Goal: Obtain resource: Download file/media

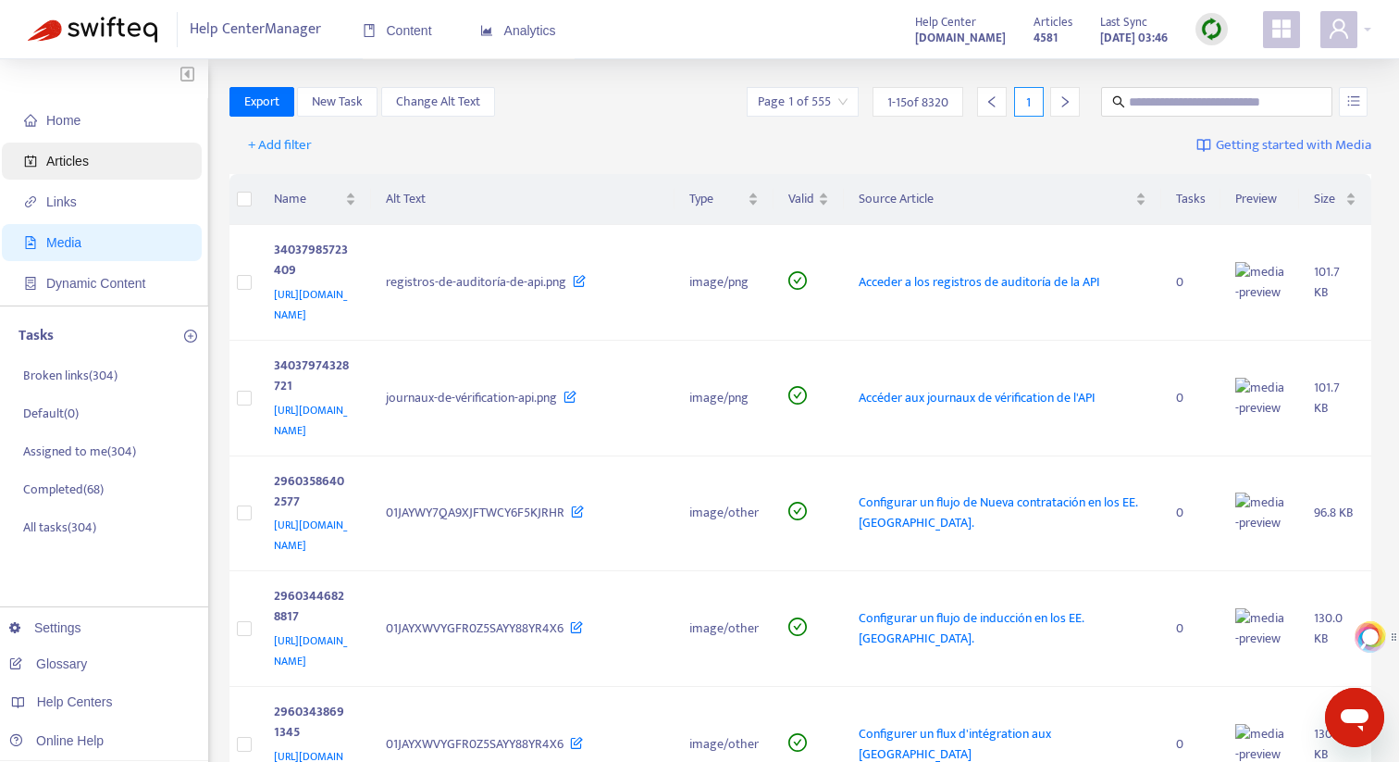
click at [116, 167] on span "Articles" at bounding box center [105, 160] width 163 height 37
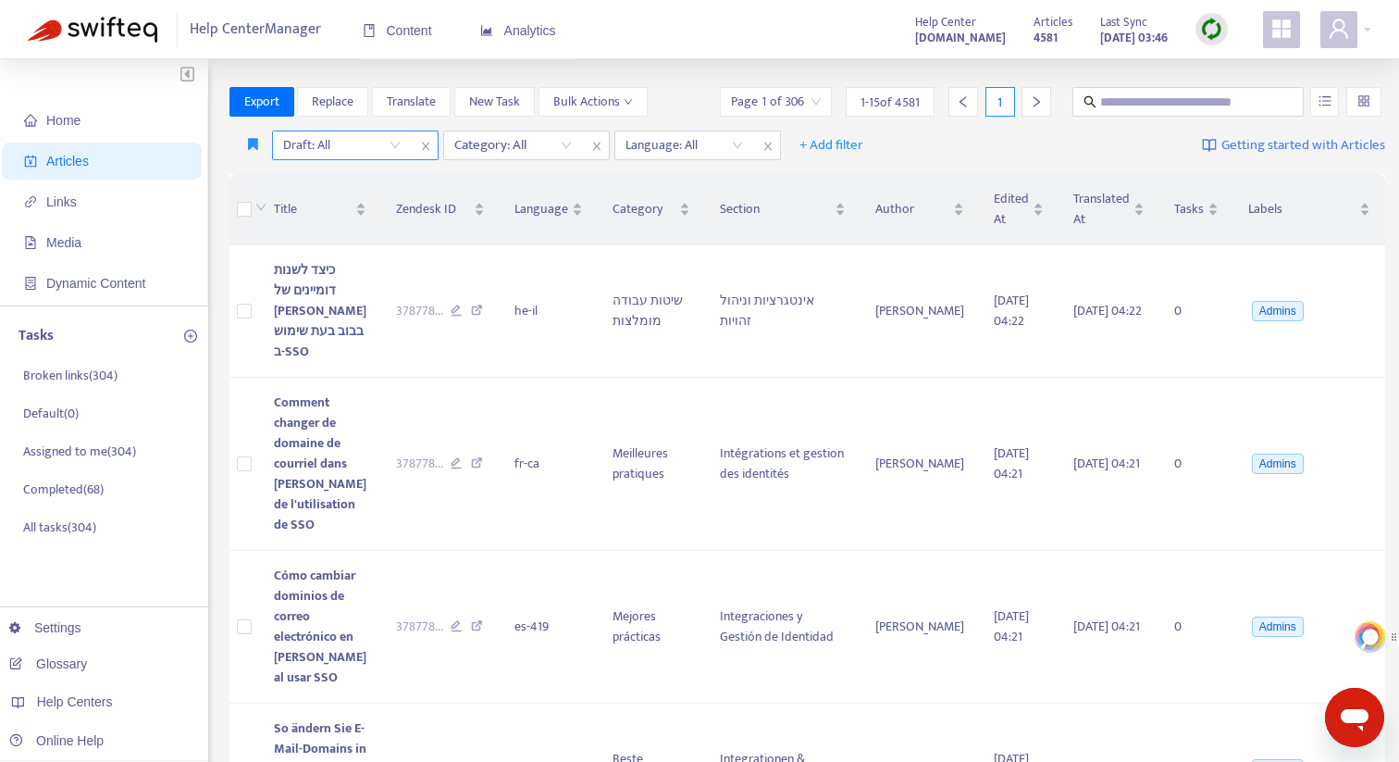
click at [349, 151] on input "search" at bounding box center [342, 145] width 118 height 28
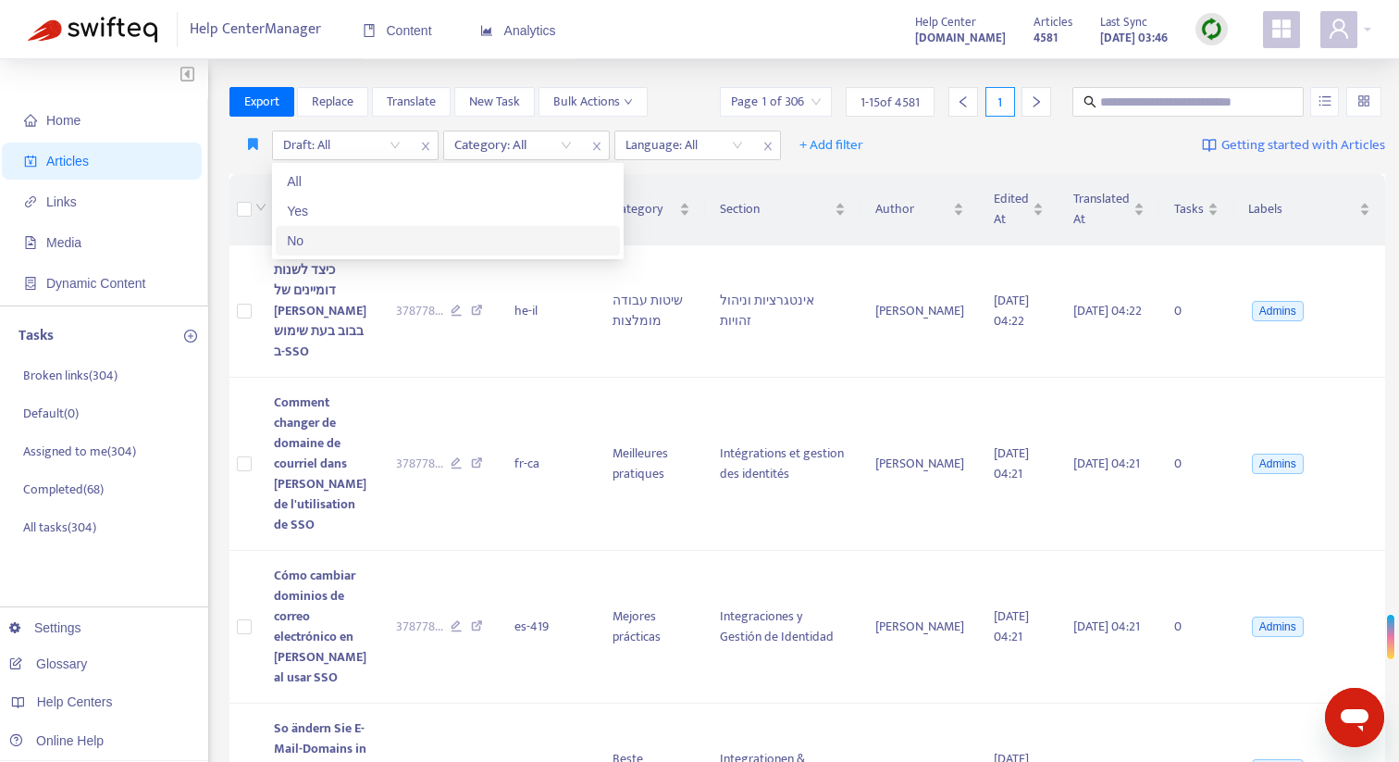
drag, startPoint x: 341, startPoint y: 231, endPoint x: 370, endPoint y: 223, distance: 30.8
click at [341, 231] on div "No" at bounding box center [448, 240] width 322 height 20
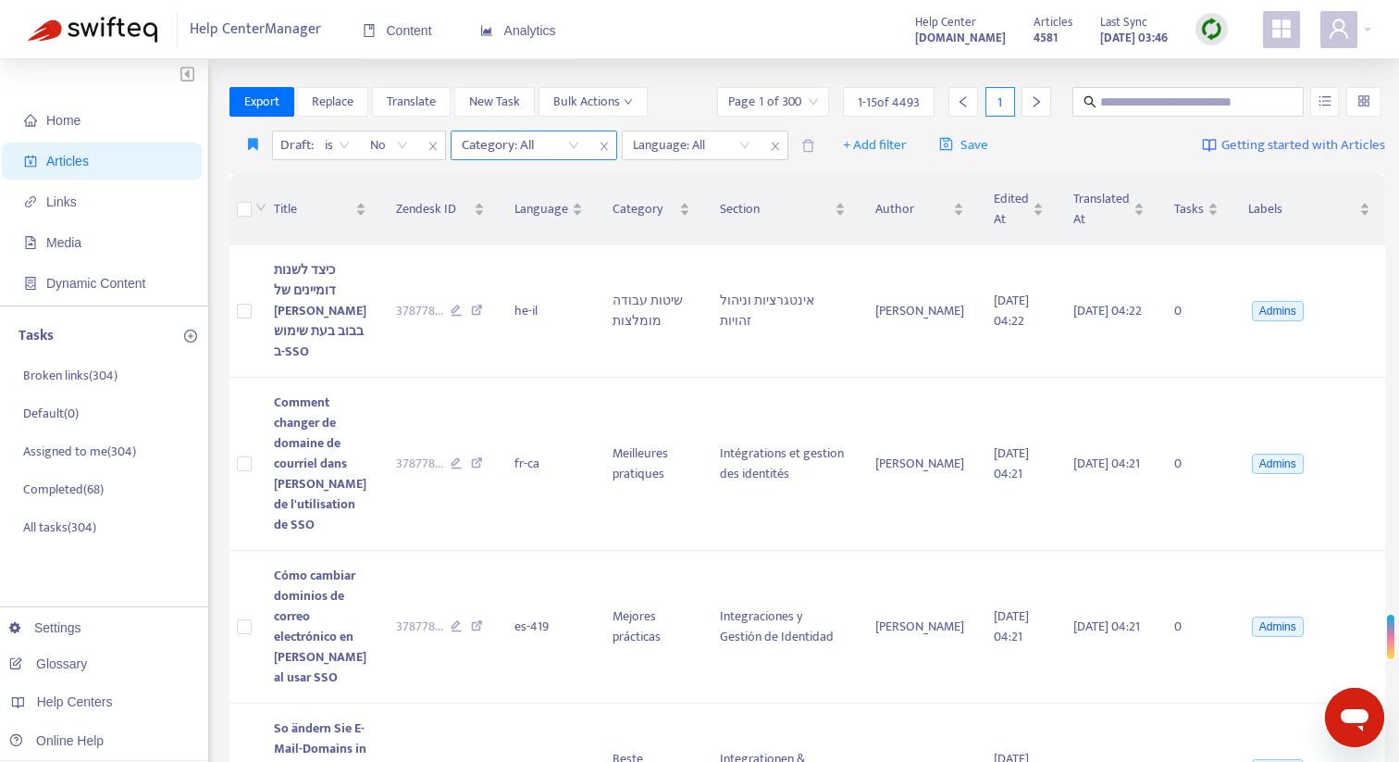
click at [497, 142] on div at bounding box center [511, 145] width 112 height 22
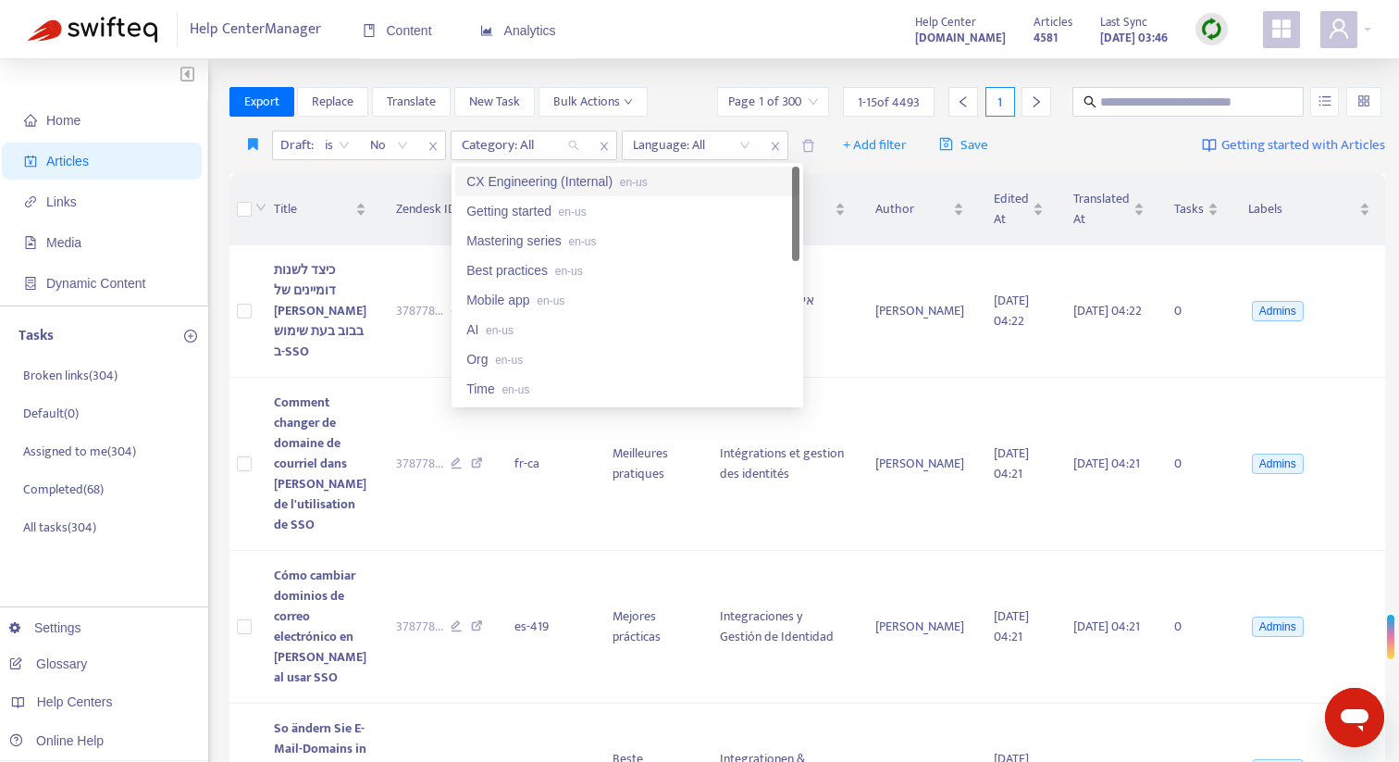
click at [525, 174] on div "CX Engineering (Internal) en-us" at bounding box center [627, 181] width 322 height 20
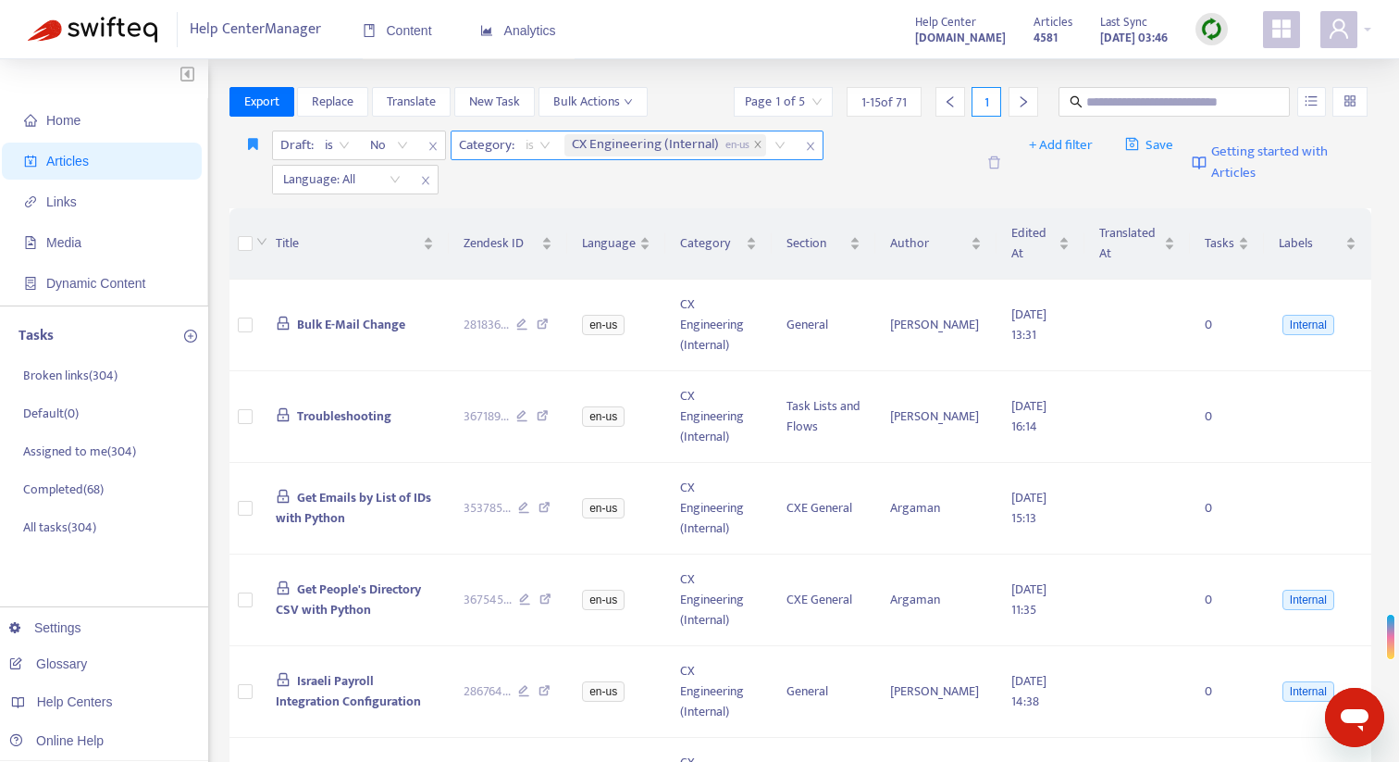
click at [545, 142] on span "is" at bounding box center [538, 145] width 25 height 28
click at [551, 202] on div "is not" at bounding box center [692, 211] width 322 height 20
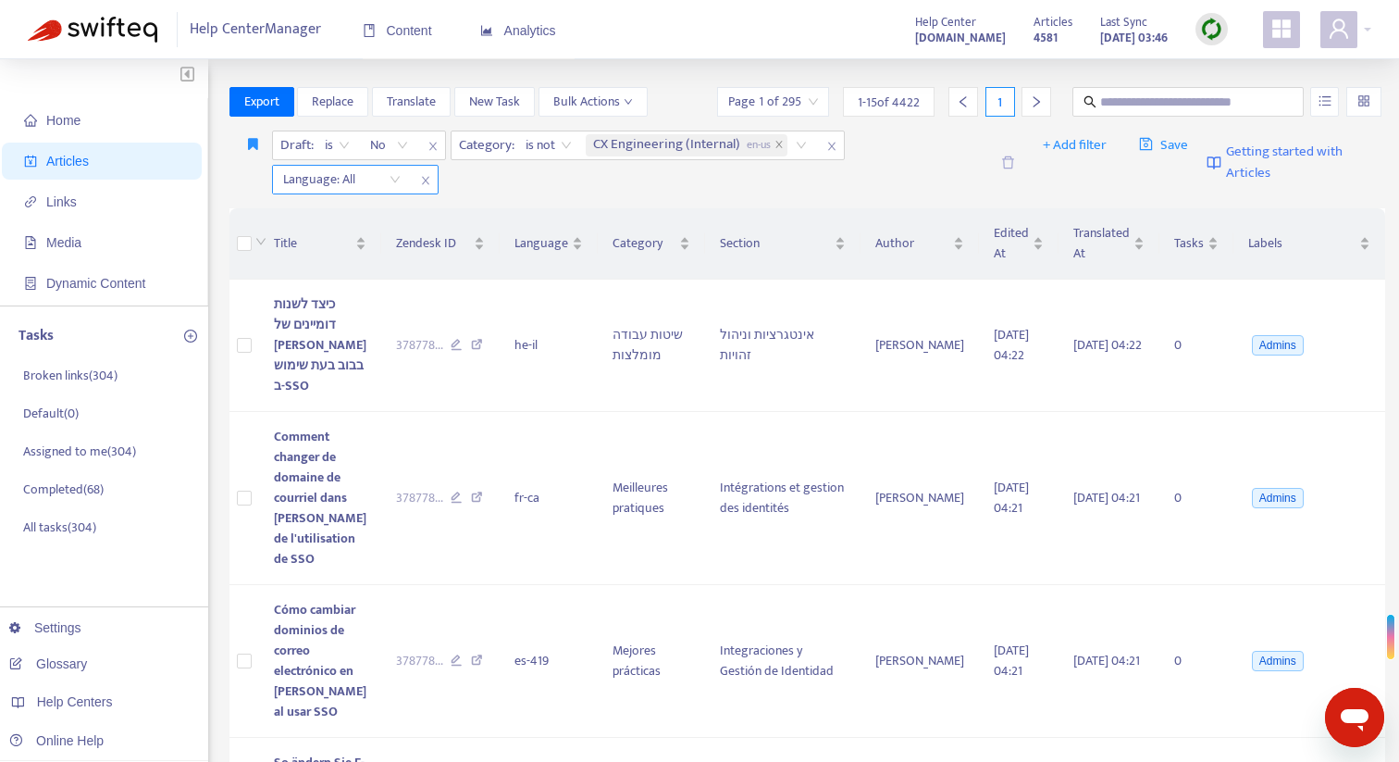
click at [394, 187] on div "Language: All" at bounding box center [342, 180] width 138 height 28
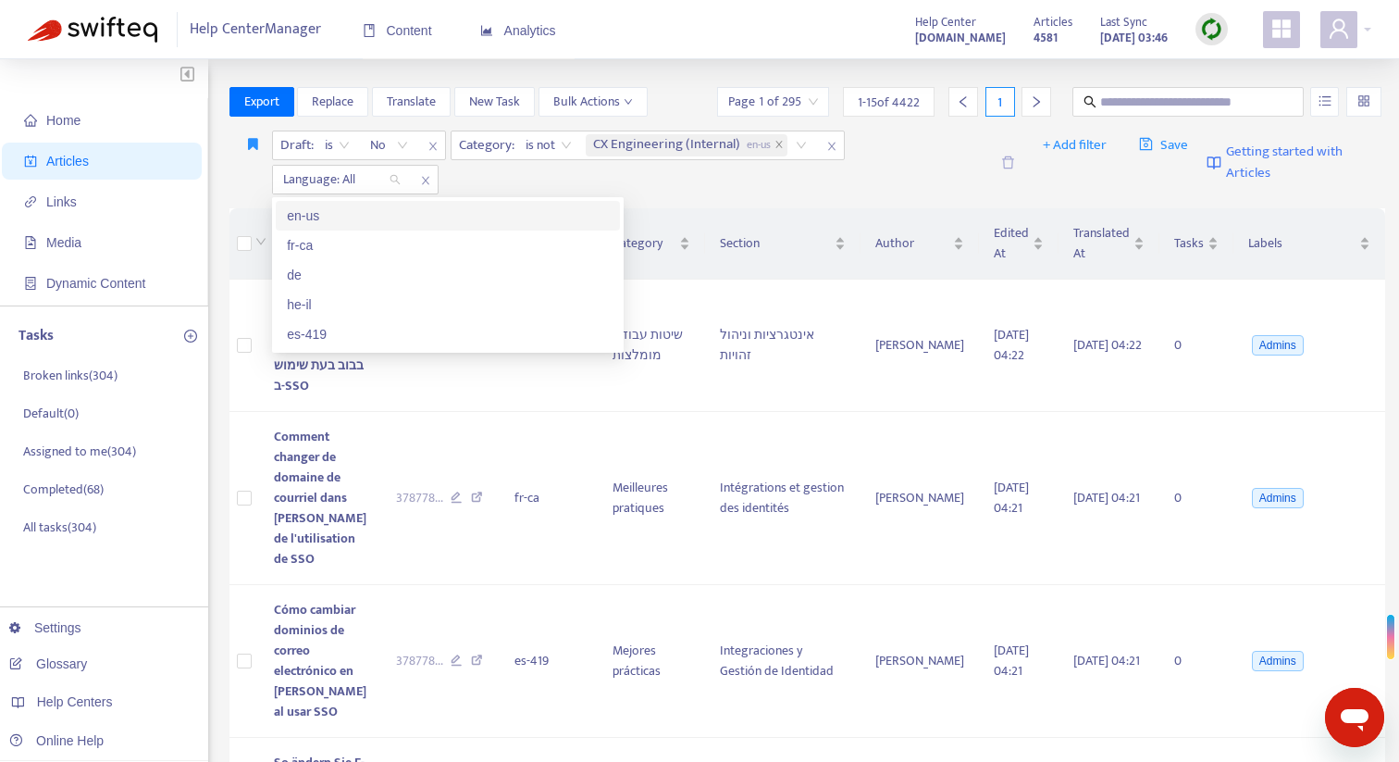
click at [375, 224] on div "en-us" at bounding box center [448, 215] width 322 height 20
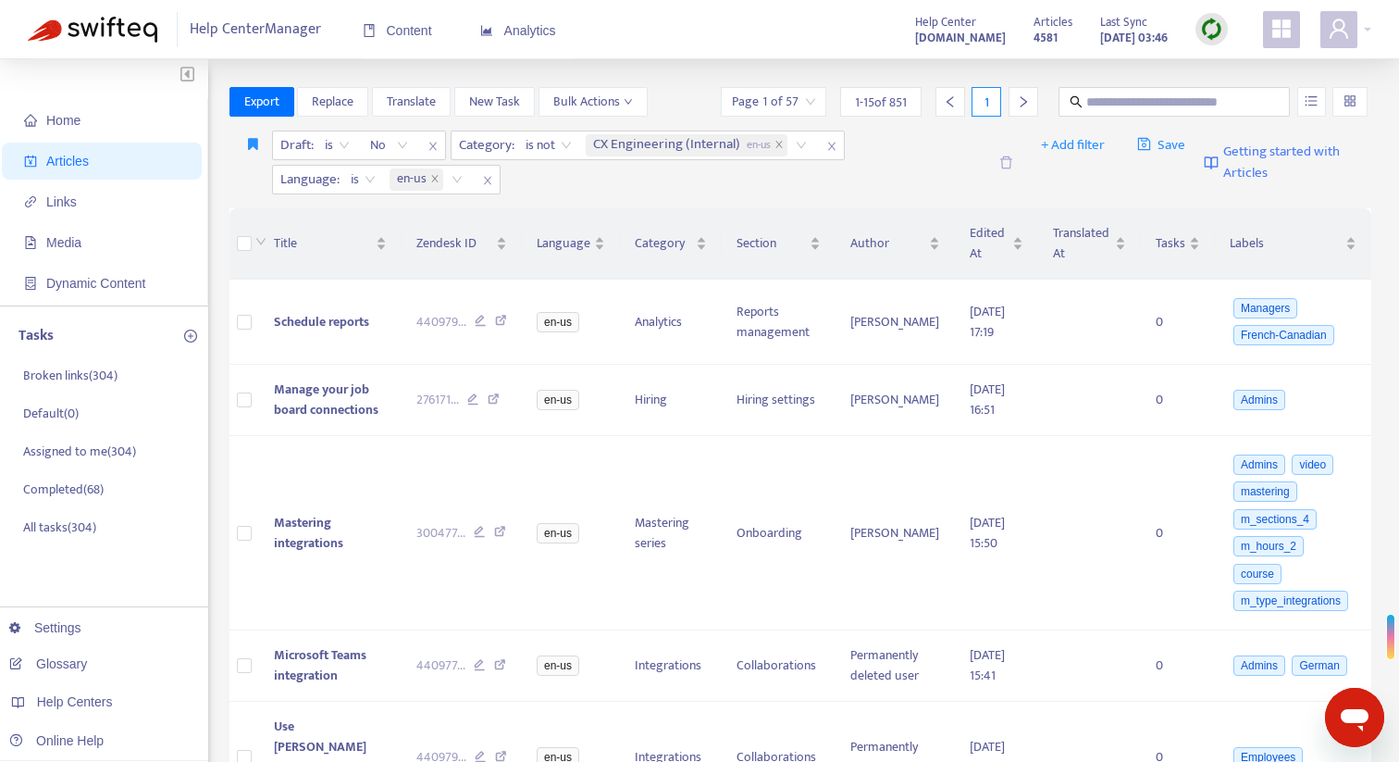
click at [574, 175] on div "Draft : is No Category : is not CX Engineering (Internal) en-us Language : is e…" at bounding box center [629, 162] width 714 height 64
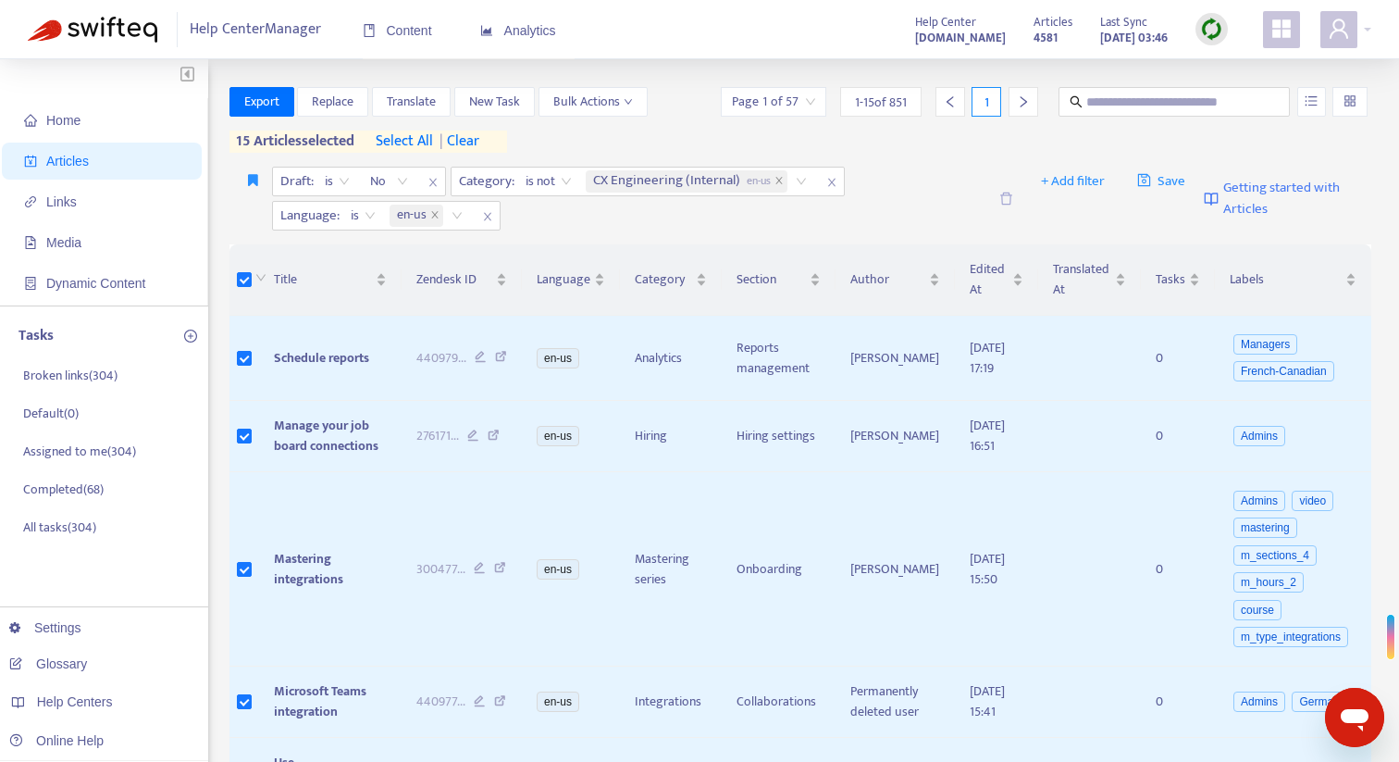
click at [406, 142] on span "select all" at bounding box center [404, 141] width 57 height 22
click at [282, 107] on button "Export" at bounding box center [261, 102] width 65 height 30
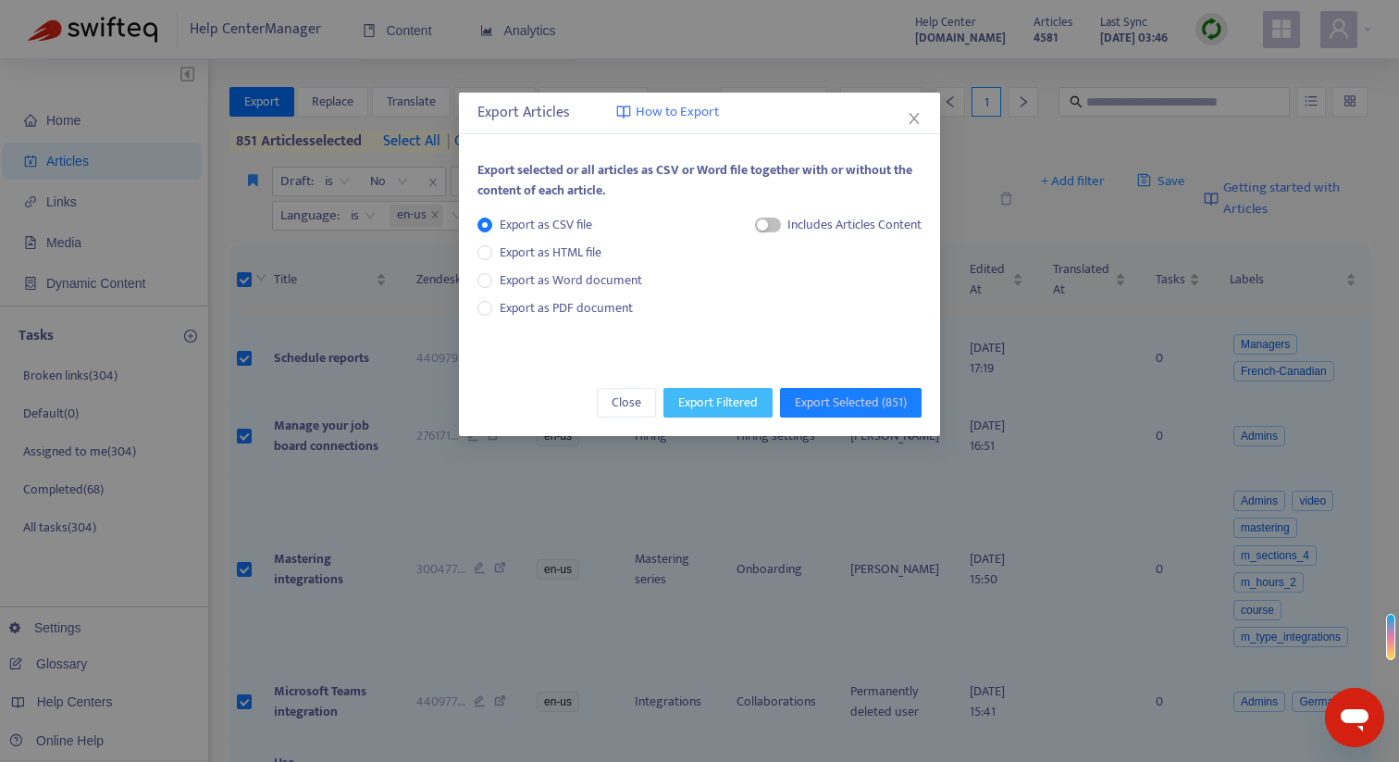
click at [752, 402] on span "Export Filtered" at bounding box center [718, 402] width 80 height 20
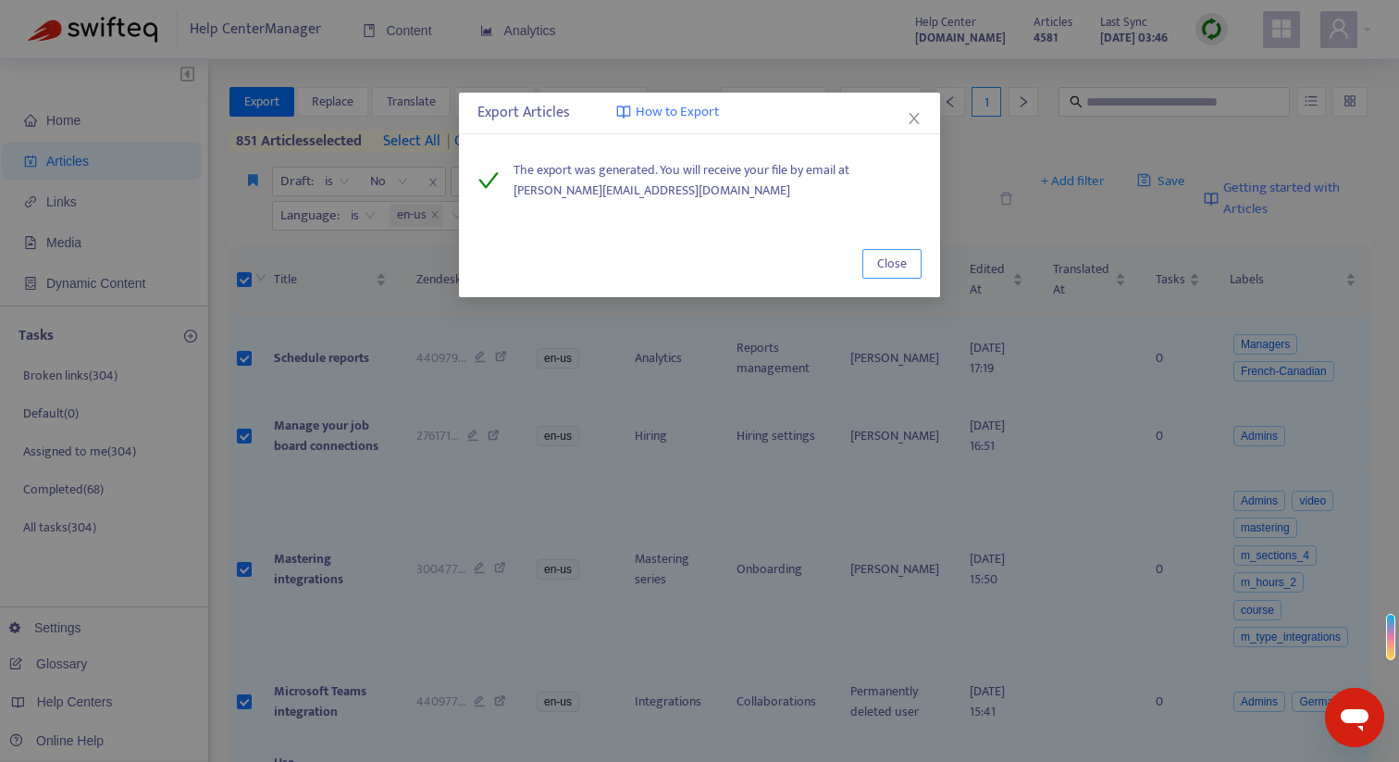
click at [874, 261] on button "Close" at bounding box center [891, 264] width 59 height 30
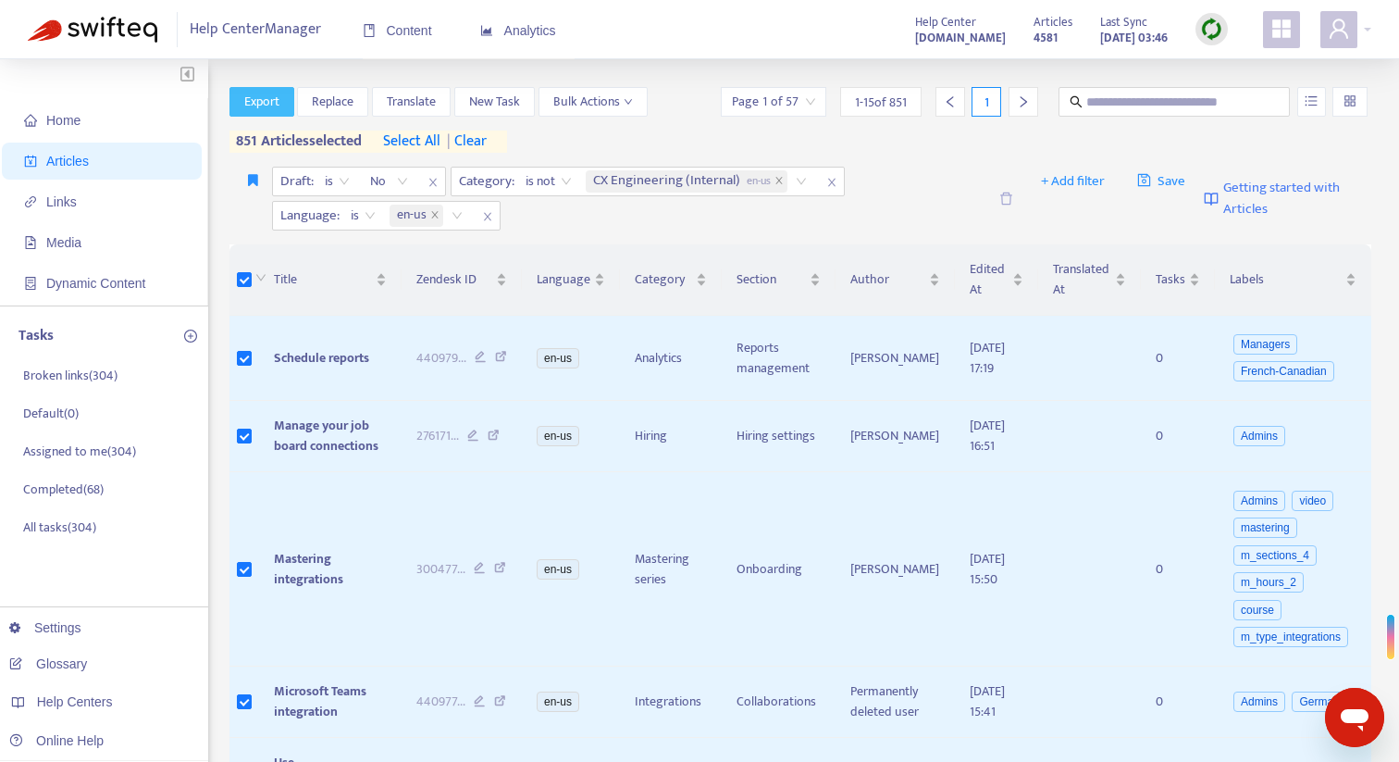
click at [276, 109] on span "Export" at bounding box center [261, 102] width 35 height 20
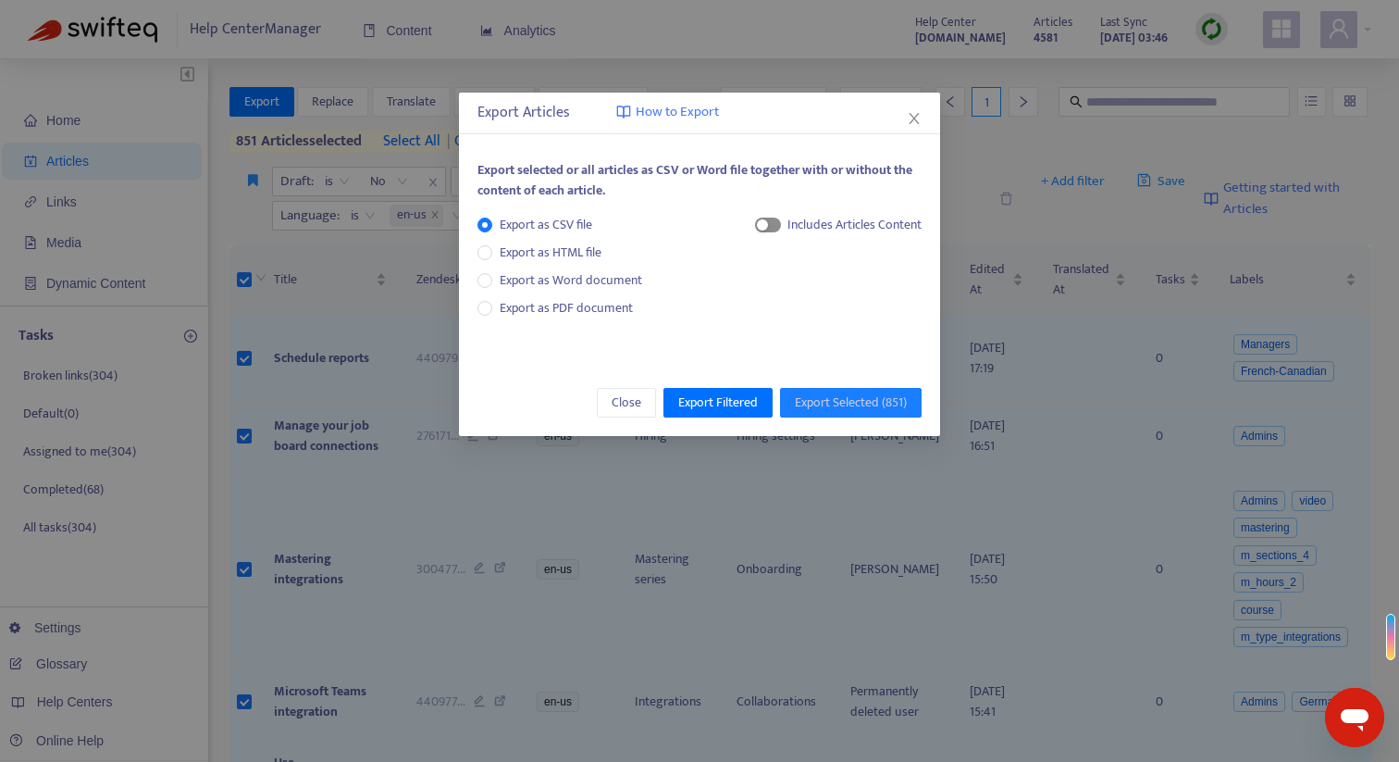
click at [766, 222] on button "button" at bounding box center [768, 224] width 26 height 15
click at [732, 405] on span "Export Filtered" at bounding box center [718, 402] width 80 height 20
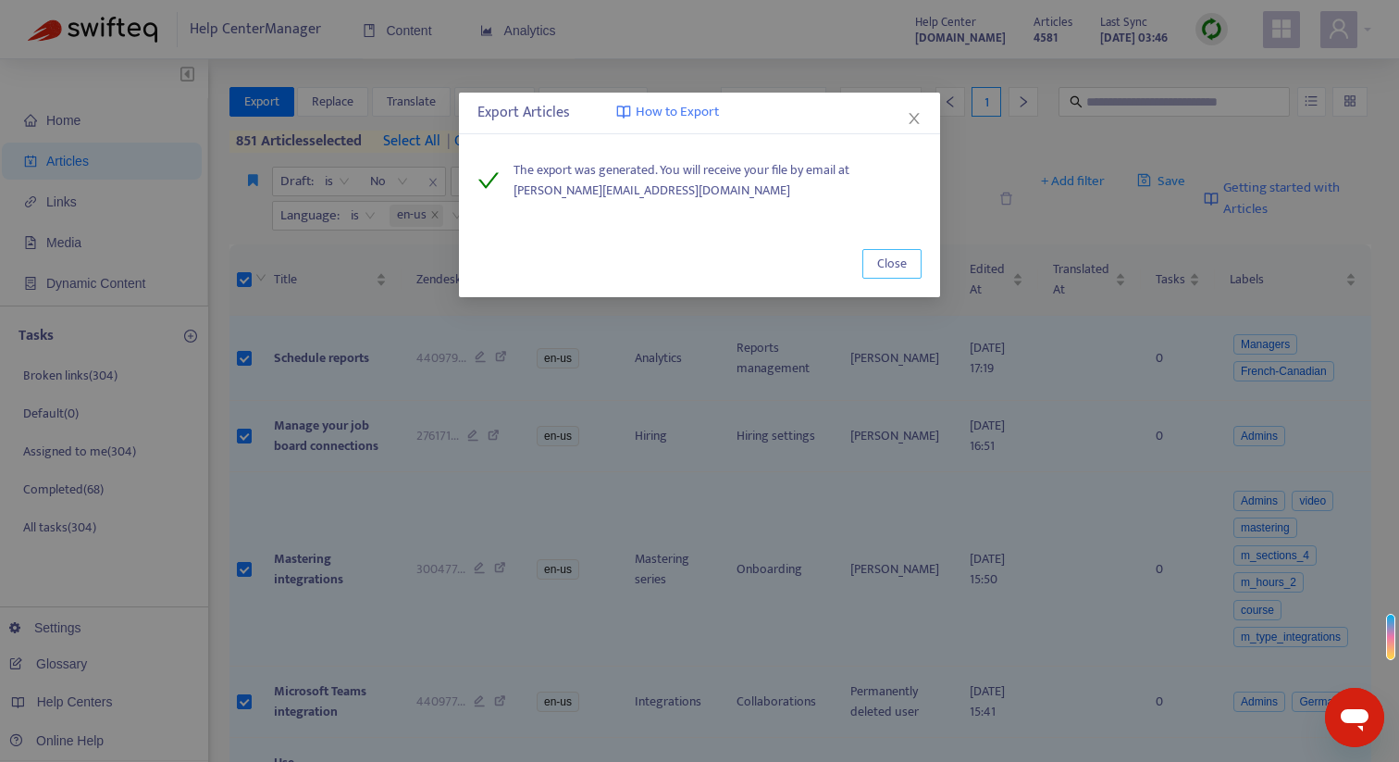
click at [893, 266] on span "Close" at bounding box center [892, 264] width 30 height 20
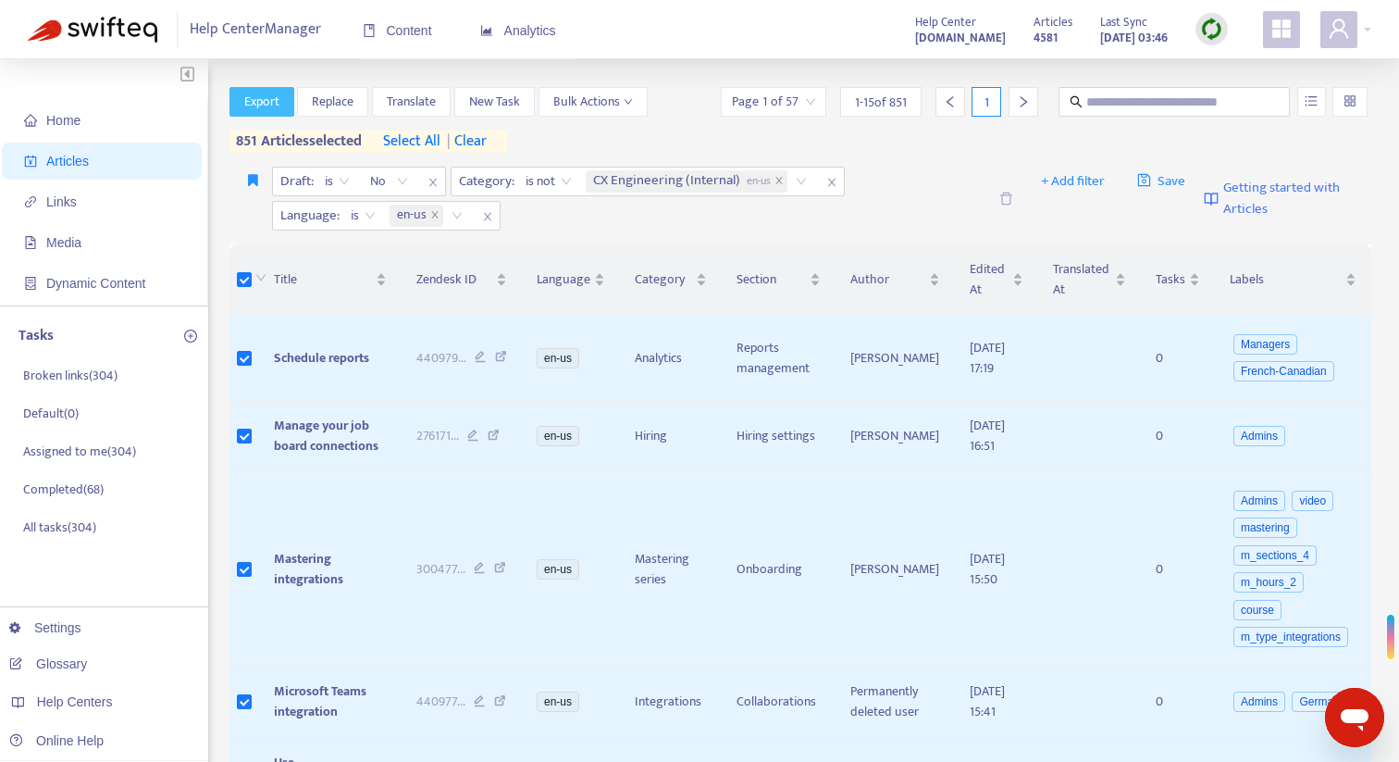
click at [279, 105] on span "Export" at bounding box center [261, 102] width 35 height 20
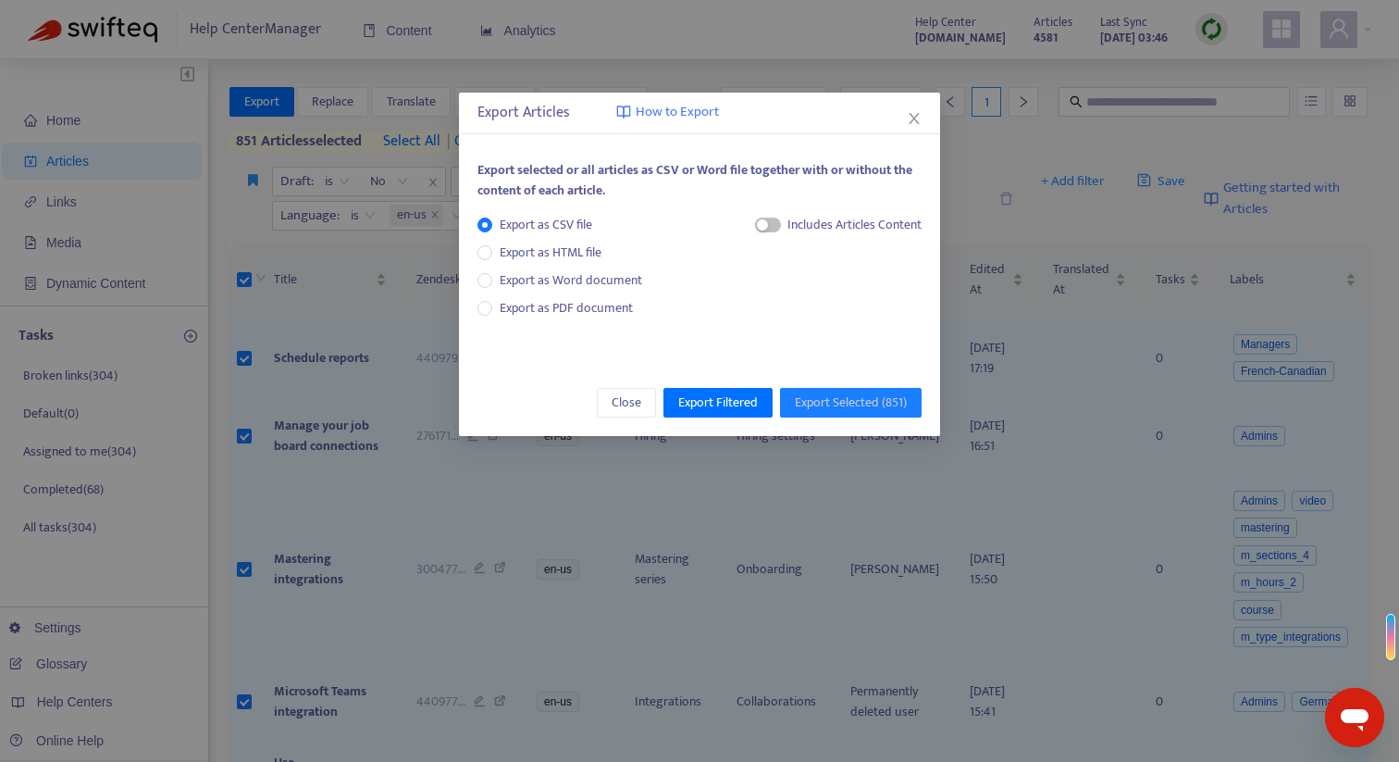
click at [790, 224] on div "Includes Articles Content" at bounding box center [854, 225] width 134 height 20
click at [779, 225] on div "Includes Articles Content" at bounding box center [838, 232] width 167 height 34
click at [774, 226] on span "button" at bounding box center [768, 224] width 26 height 15
click at [794, 279] on span "HTML Content" at bounding box center [836, 287] width 92 height 20
click at [743, 397] on span "Export Filtered" at bounding box center [718, 402] width 80 height 20
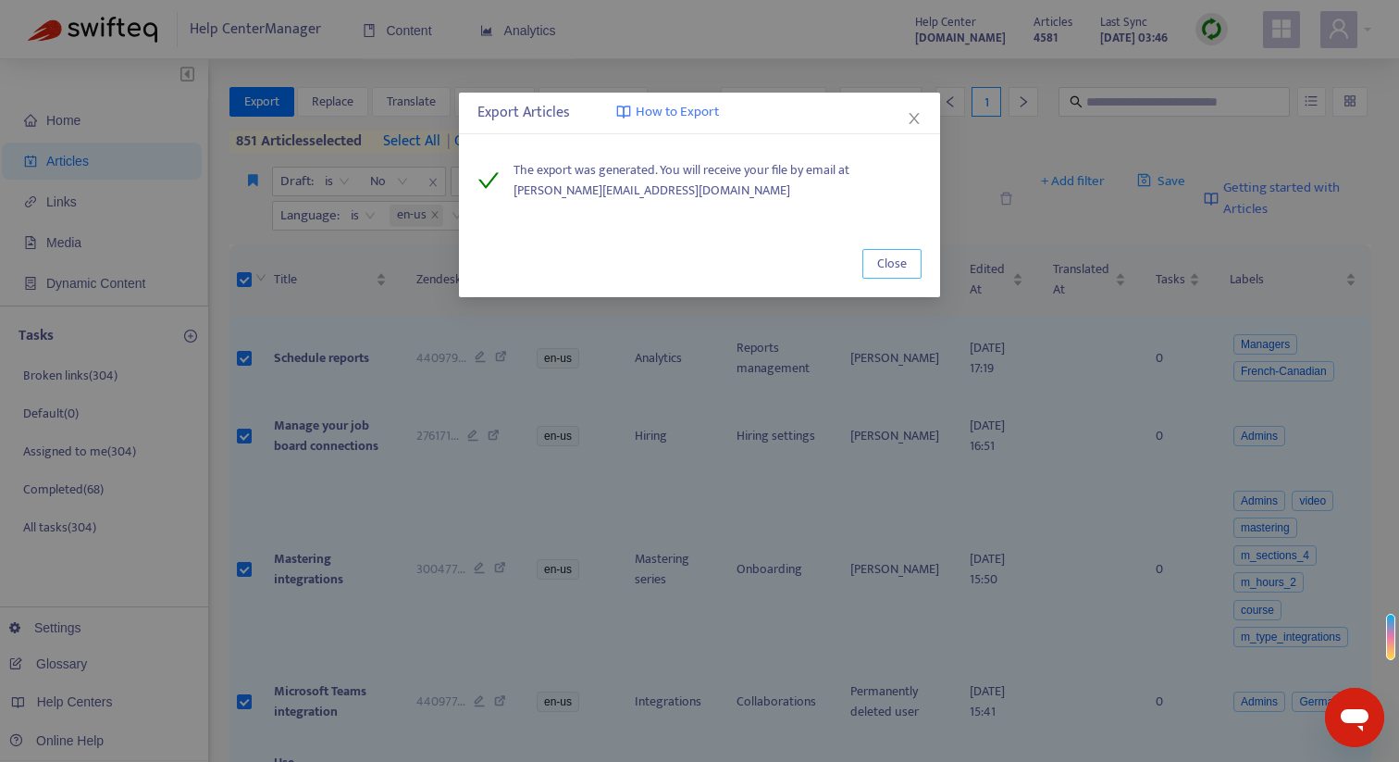
click at [894, 269] on span "Close" at bounding box center [892, 264] width 30 height 20
